Goal: Task Accomplishment & Management: Manage account settings

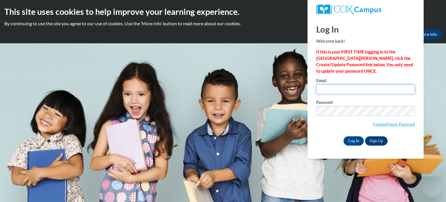
click at [353, 89] on input "Email" at bounding box center [365, 89] width 99 height 10
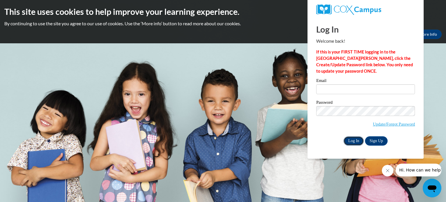
click at [353, 142] on input "Log In" at bounding box center [354, 140] width 20 height 9
click at [343, 88] on input "Email" at bounding box center [365, 89] width 99 height 10
type input "[EMAIL_ADDRESS][DOMAIN_NAME]"
click at [354, 140] on input "Log In" at bounding box center [354, 140] width 20 height 9
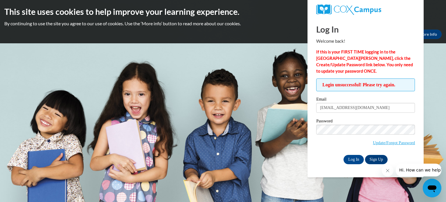
click at [437, 97] on body "This site uses cookies to help improve your learning experience. By continuing …" at bounding box center [223, 101] width 446 height 202
click at [355, 159] on input "Log In" at bounding box center [354, 159] width 20 height 9
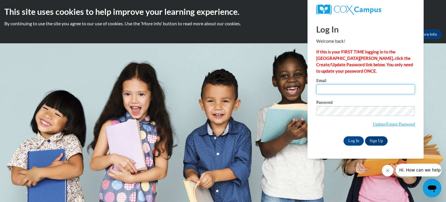
click at [328, 88] on input "Email" at bounding box center [365, 89] width 99 height 10
type input "[EMAIL_ADDRESS][DOMAIN_NAME]"
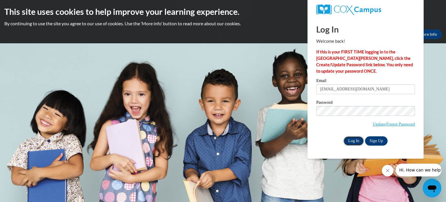
click at [349, 142] on input "Log In" at bounding box center [354, 140] width 20 height 9
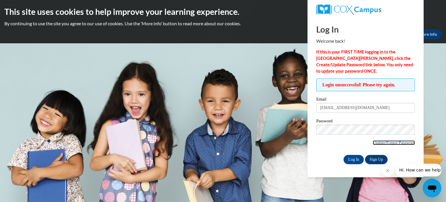
click at [380, 143] on link "Update/Forgot Password" at bounding box center [394, 142] width 42 height 5
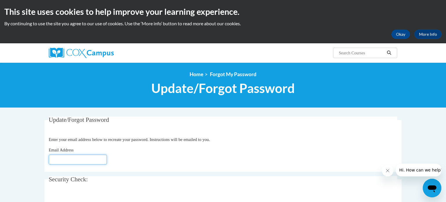
click at [83, 160] on input "Email Address" at bounding box center [78, 160] width 58 height 10
type input "[EMAIL_ADDRESS][DOMAIN_NAME]"
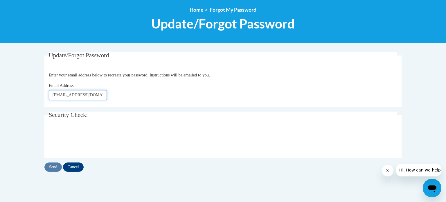
scroll to position [88, 0]
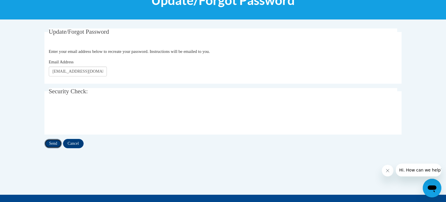
click at [55, 143] on input "Send" at bounding box center [52, 143] width 17 height 9
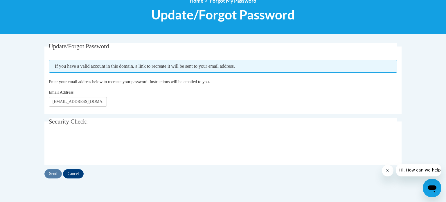
scroll to position [75, 0]
